Goal: Information Seeking & Learning: Learn about a topic

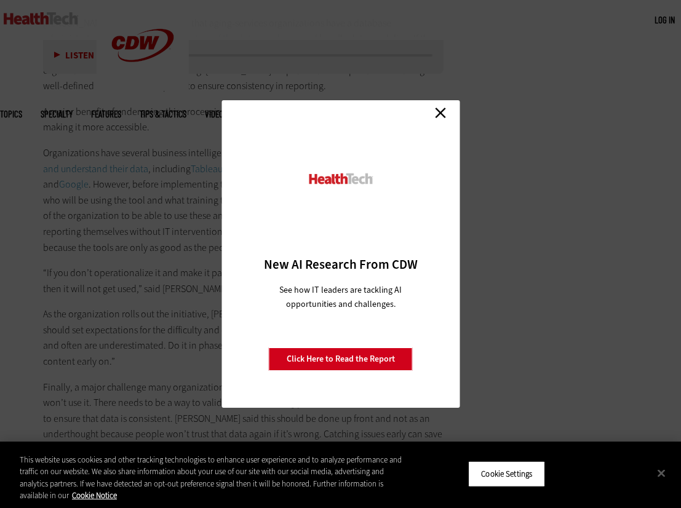
scroll to position [2826, 0]
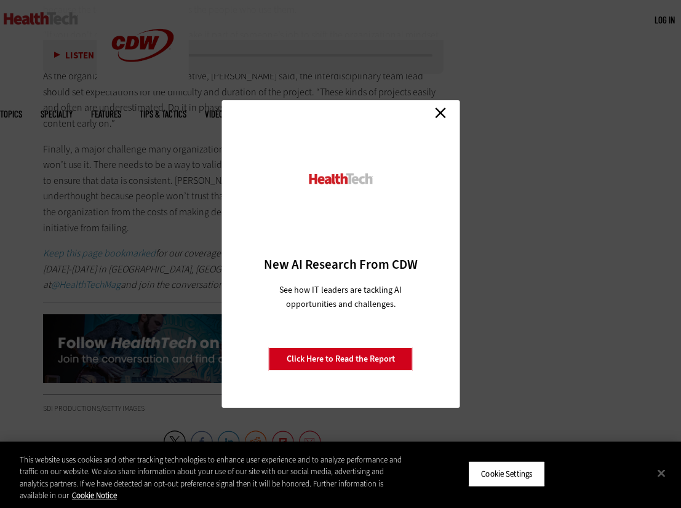
click at [441, 117] on link "Close" at bounding box center [440, 112] width 18 height 18
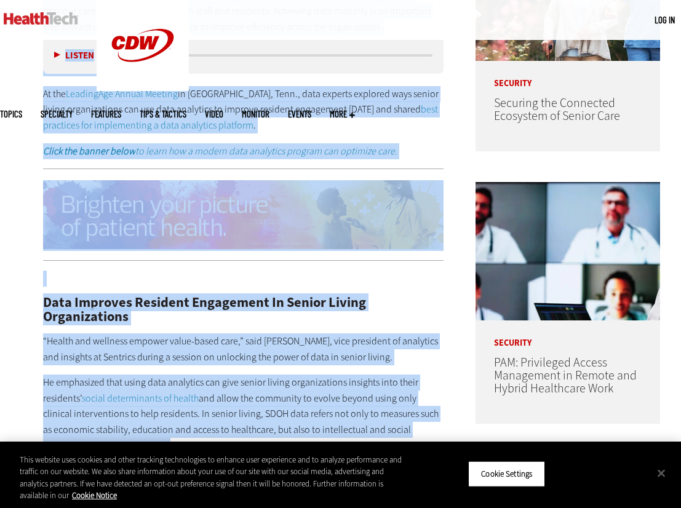
scroll to position [544, 0]
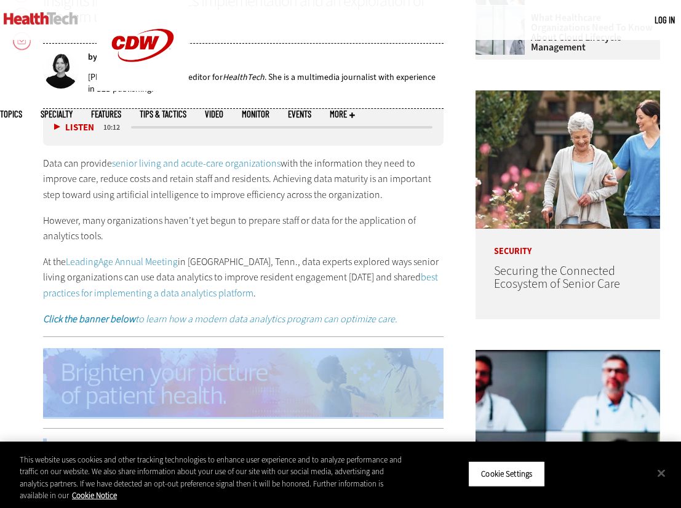
drag, startPoint x: 105, startPoint y: 192, endPoint x: 76, endPoint y: 423, distance: 232.3
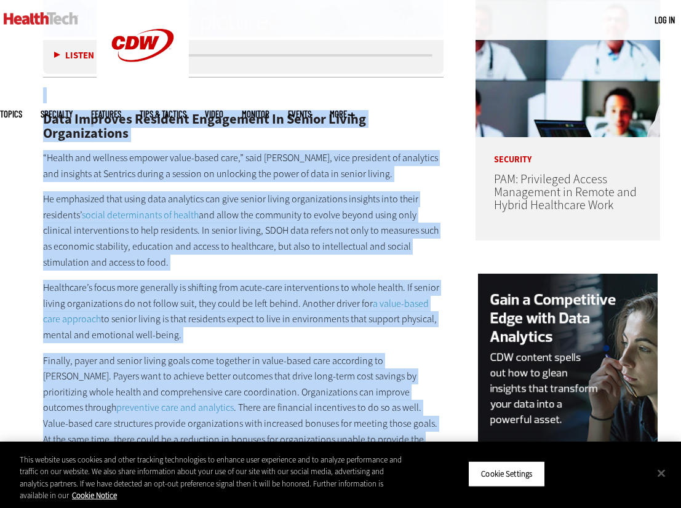
scroll to position [913, 0]
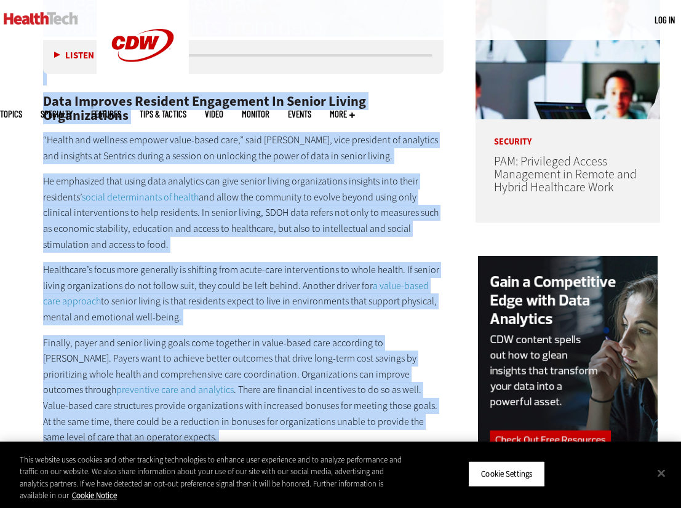
click at [49, 103] on h2 "Data Improves Resident Engagement In Senior Living Organizations" at bounding box center [243, 109] width 400 height 28
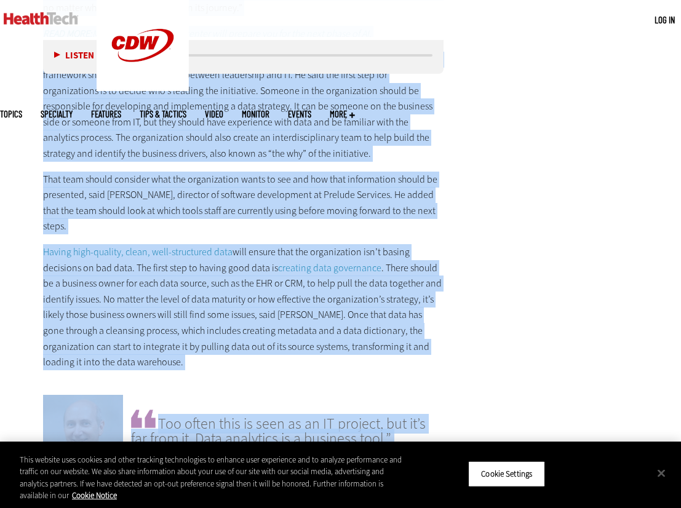
scroll to position [2278, 0]
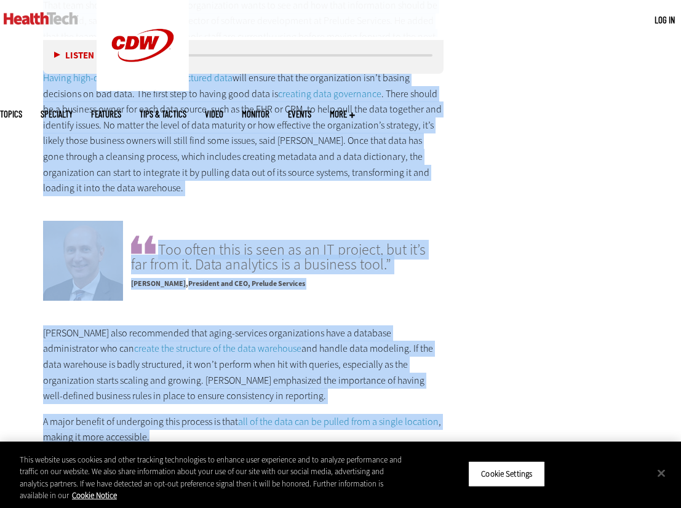
drag, startPoint x: 46, startPoint y: 100, endPoint x: 221, endPoint y: 422, distance: 367.1
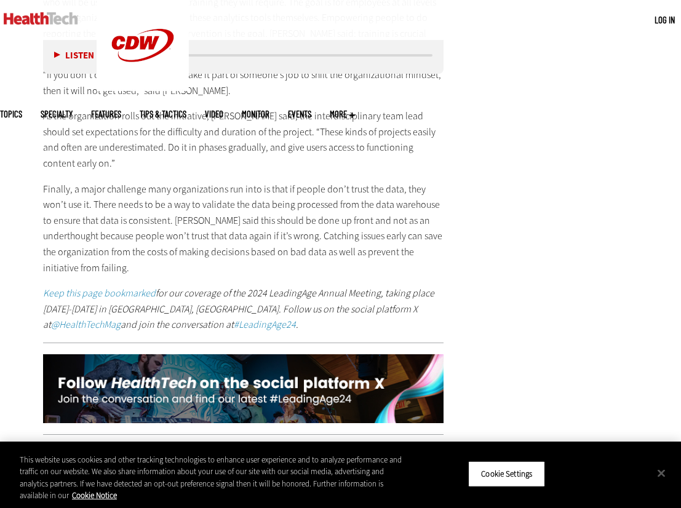
scroll to position [2770, 0]
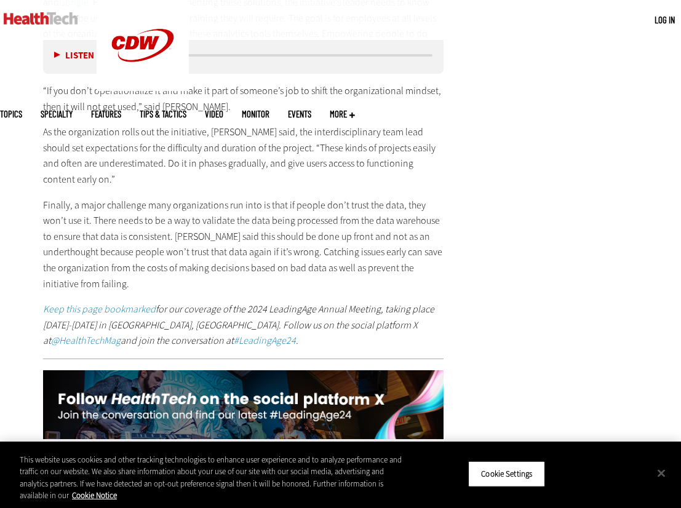
click at [375, 228] on p "Finally, a major challenge many organizations run into is that if people don’t …" at bounding box center [243, 244] width 400 height 95
click at [125, 248] on p "Finally, a major challenge many organizations run into is that if people don’t …" at bounding box center [243, 244] width 400 height 95
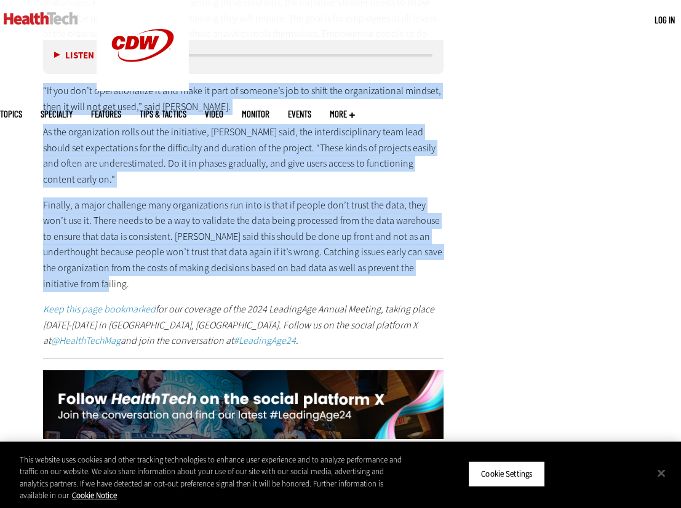
drag, startPoint x: 104, startPoint y: 255, endPoint x: 40, endPoint y: 74, distance: 192.4
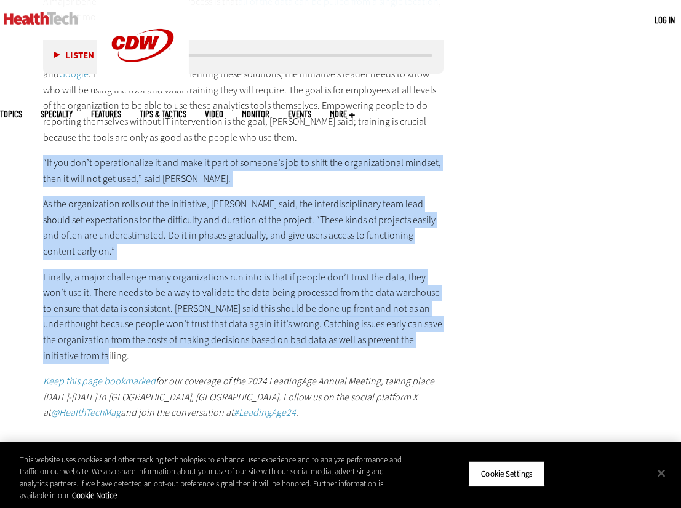
scroll to position [2708, 0]
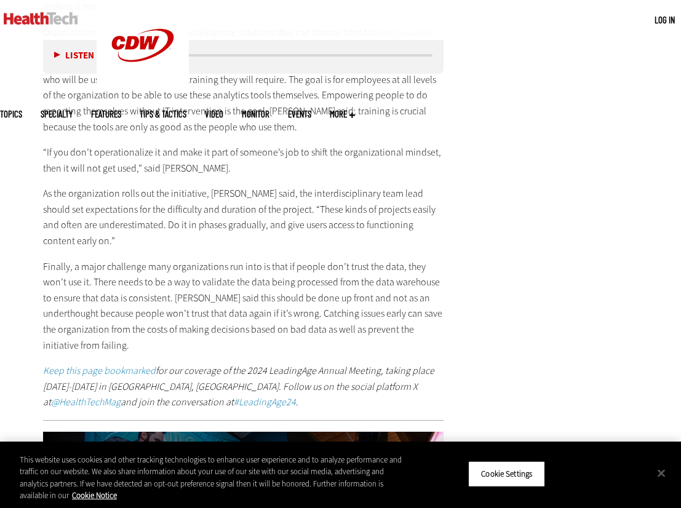
click at [102, 325] on div "[PERSON_NAME] also recommended that aging-services organizations have a databas…" at bounding box center [243, 152] width 400 height 515
click at [101, 315] on p "Finally, a major challenge many organizations run into is that if people don’t …" at bounding box center [243, 306] width 400 height 95
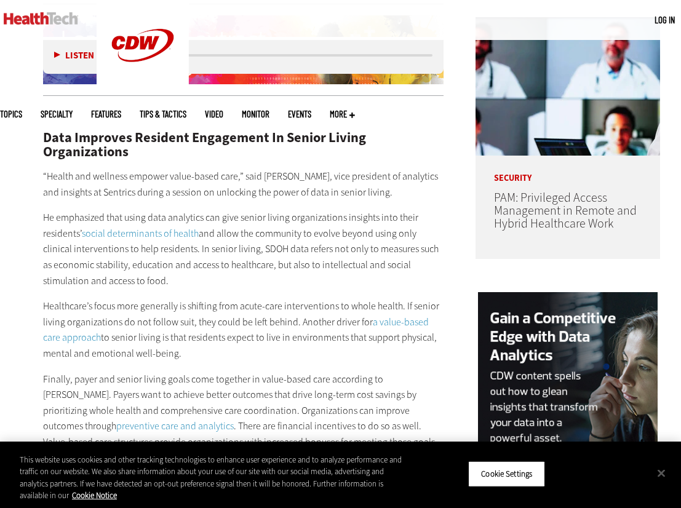
scroll to position [922, 0]
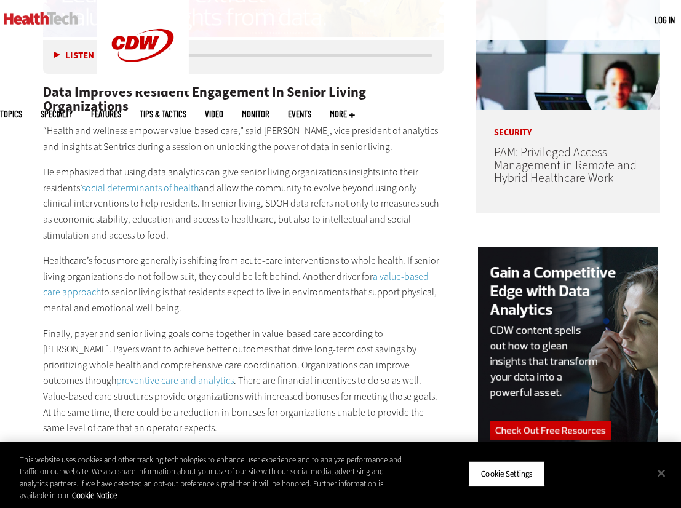
click at [45, 90] on h2 "Data Improves Resident Engagement In Senior Living Organizations" at bounding box center [243, 99] width 400 height 28
click at [178, 311] on p "Healthcare’s focus more generally is shifting from acute-care interventions to …" at bounding box center [243, 284] width 400 height 63
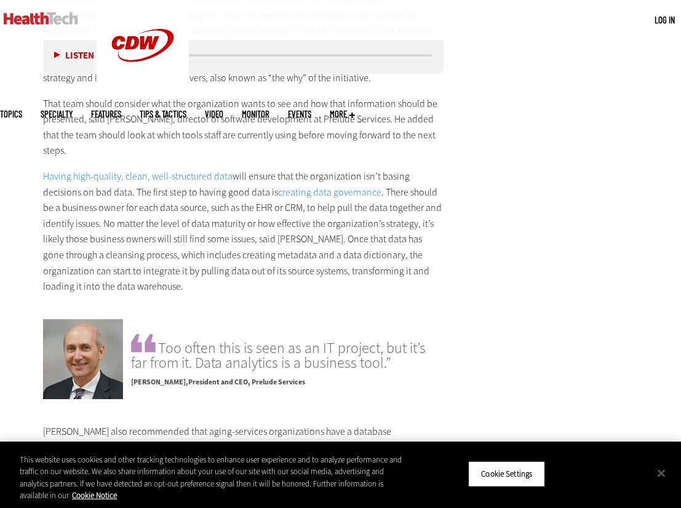
scroll to position [2214, 0]
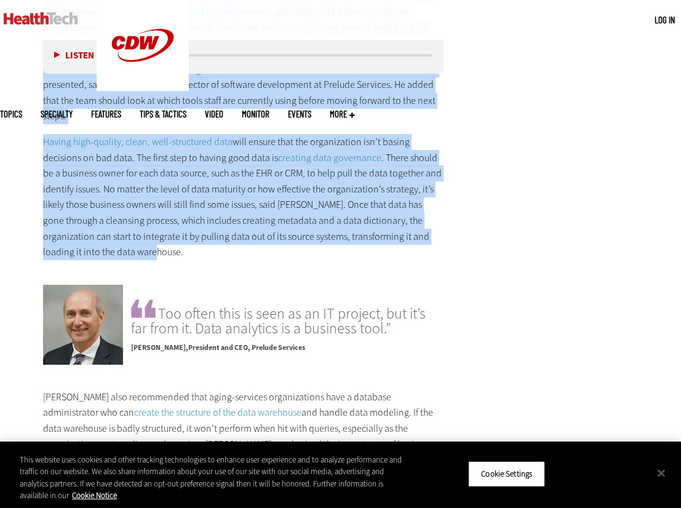
click at [117, 237] on p "Having high-quality, clean, well-structured data will ensure that the organizat…" at bounding box center [243, 197] width 400 height 126
copy div "Lore Ipsumdol Sitametc Adipiscing El Seddoe Tempor Incididuntutl “Etdolo mag al…"
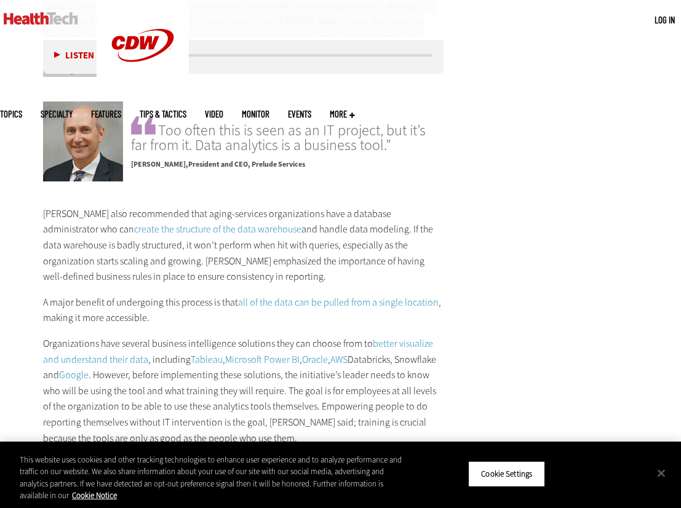
scroll to position [2398, 0]
click at [45, 205] on p "[PERSON_NAME] also recommended that aging-services organizations have a databas…" at bounding box center [243, 244] width 400 height 79
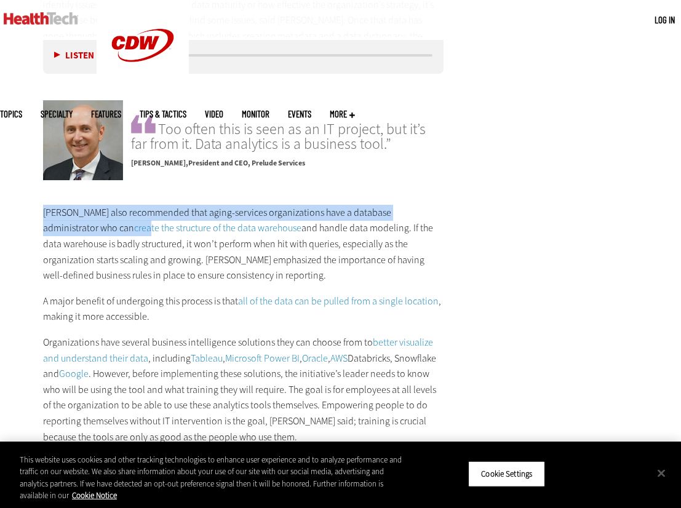
drag, startPoint x: 41, startPoint y: 191, endPoint x: 60, endPoint y: 205, distance: 22.9
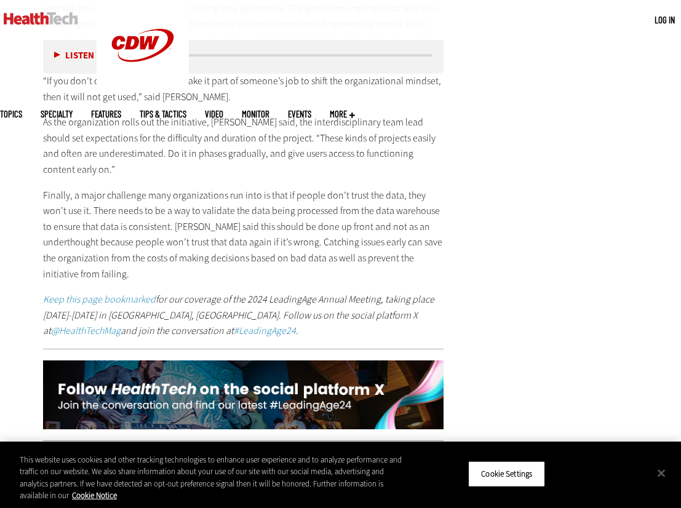
scroll to position [2890, 0]
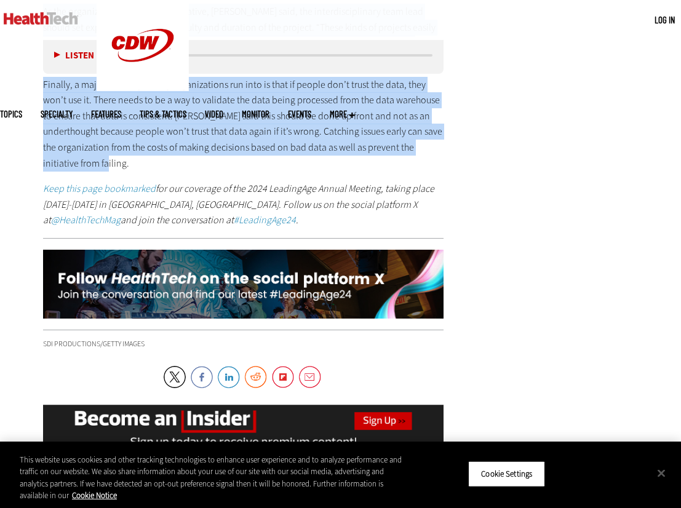
click at [92, 134] on p "Finally, a major challenge many organizations run into is that if people don’t …" at bounding box center [243, 124] width 400 height 95
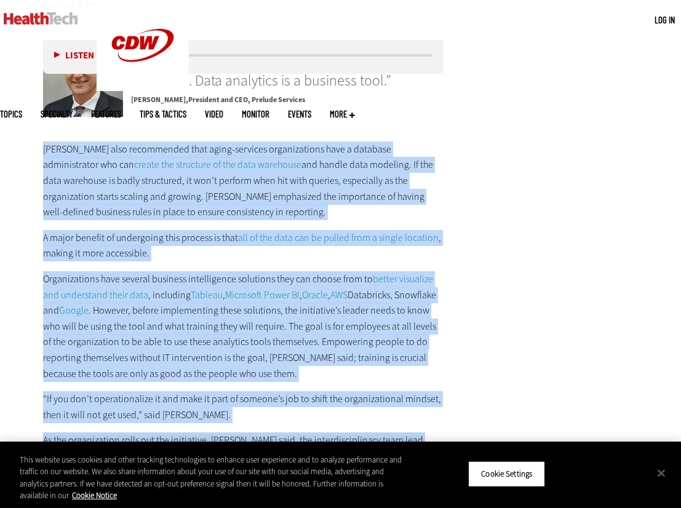
scroll to position [2460, 0]
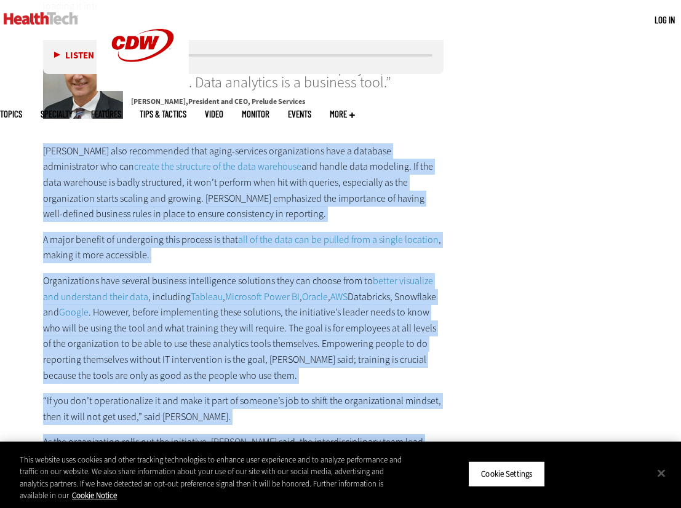
copy div "Loremip dolo sitametcons adip elits-doeiusmo temporincidid utla e dolorema aliq…"
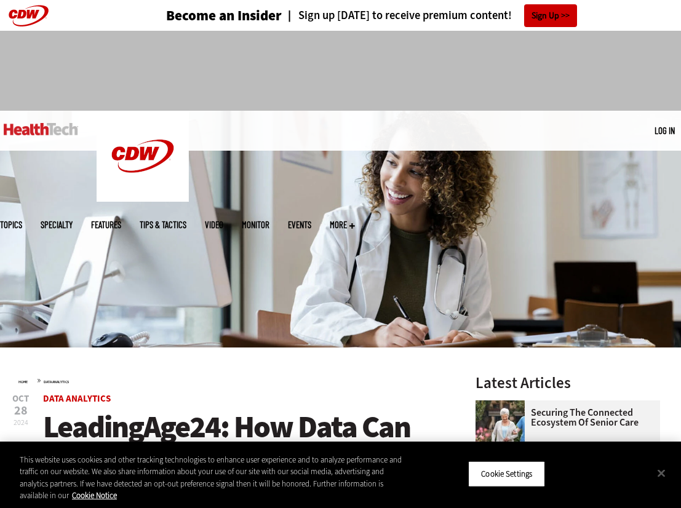
scroll to position [246, 0]
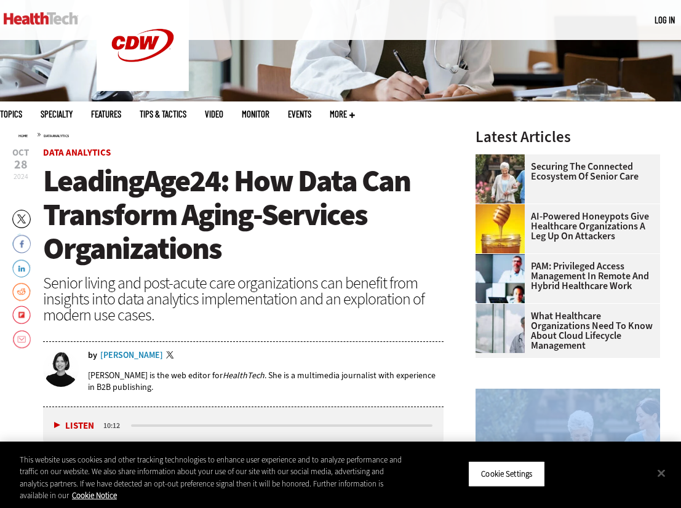
drag, startPoint x: 712, startPoint y: 498, endPoint x: 801, endPoint y: 541, distance: 99.0
